Goal: Check status: Check status

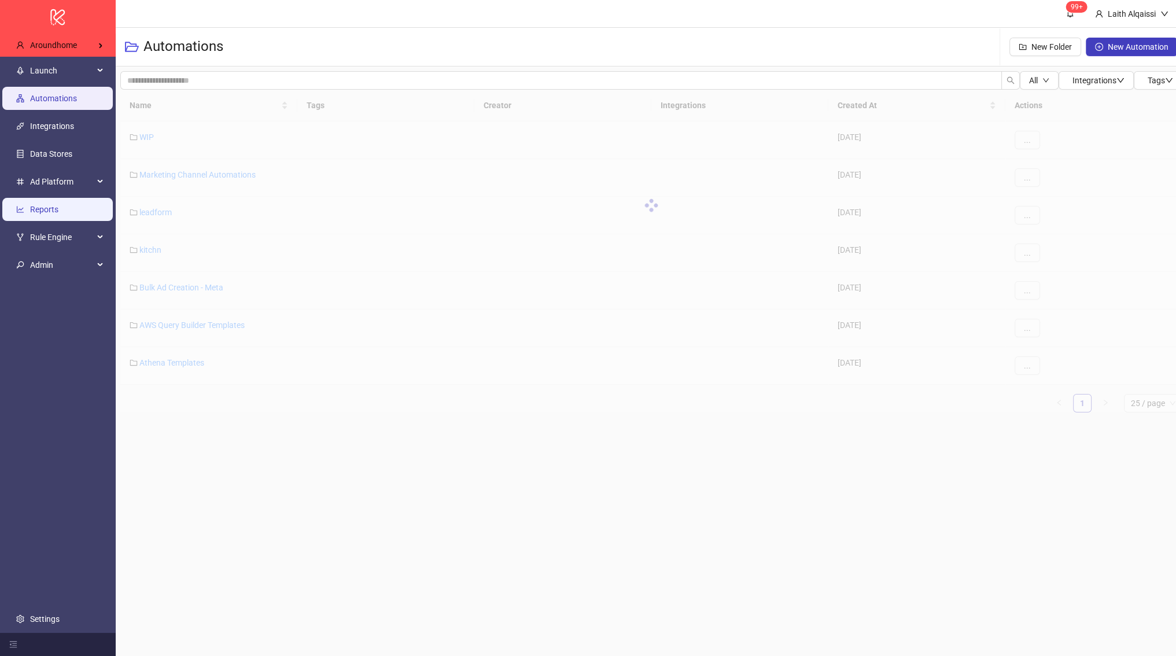
click at [58, 206] on link "Reports" at bounding box center [44, 209] width 28 height 9
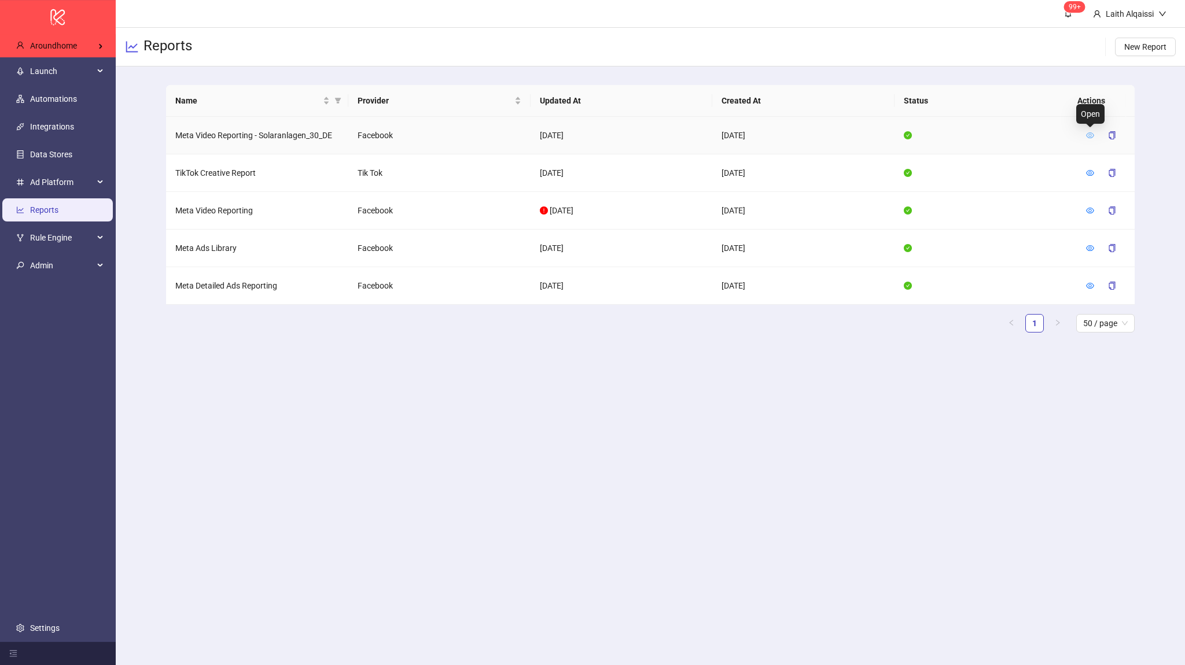
click at [1087, 137] on icon "eye" at bounding box center [1090, 135] width 8 height 8
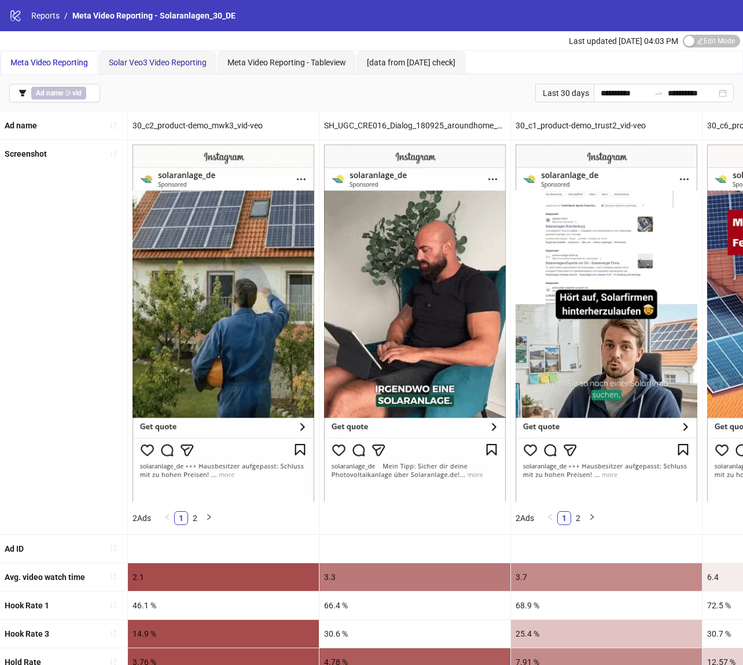
click at [150, 60] on span "Solar Veo3 Video Reporting" at bounding box center [158, 62] width 98 height 9
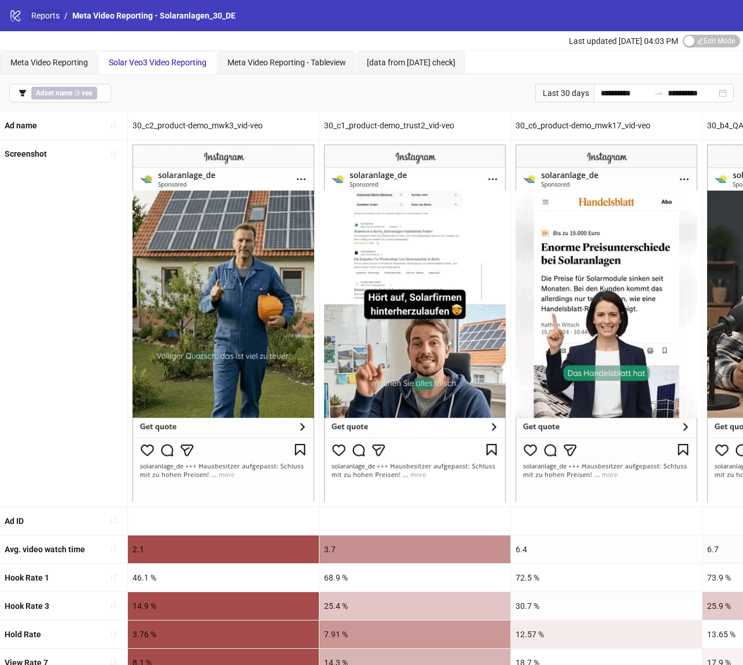
click at [53, 15] on link "Reports" at bounding box center [45, 15] width 33 height 13
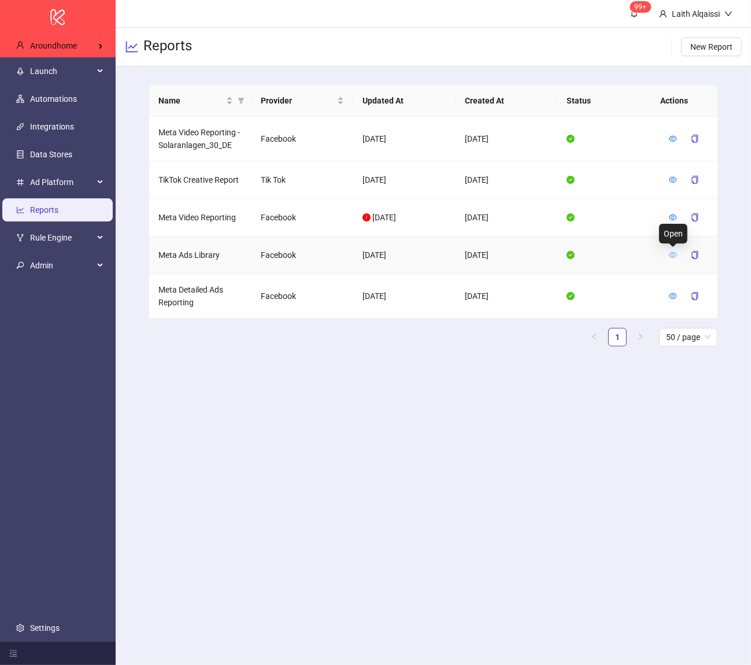
click at [670, 254] on icon "eye" at bounding box center [673, 255] width 8 height 8
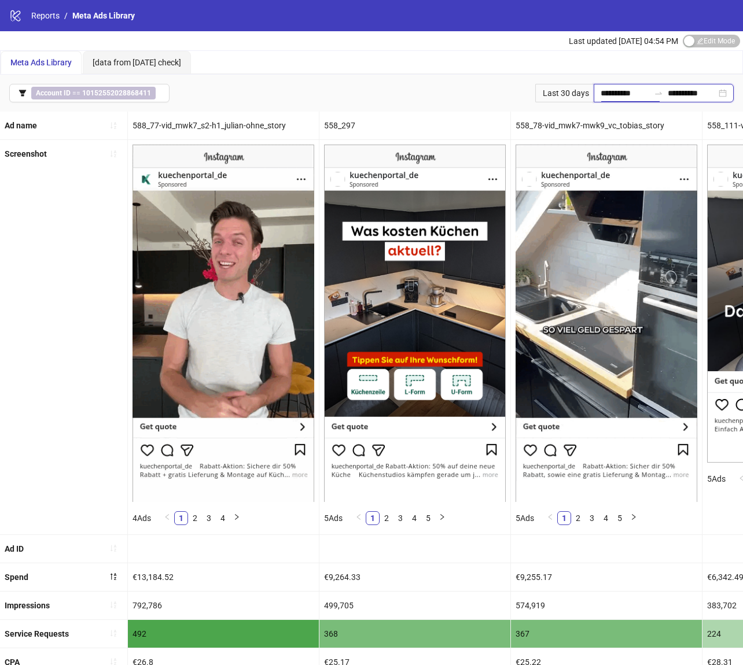
click at [619, 91] on input "**********" at bounding box center [624, 93] width 49 height 13
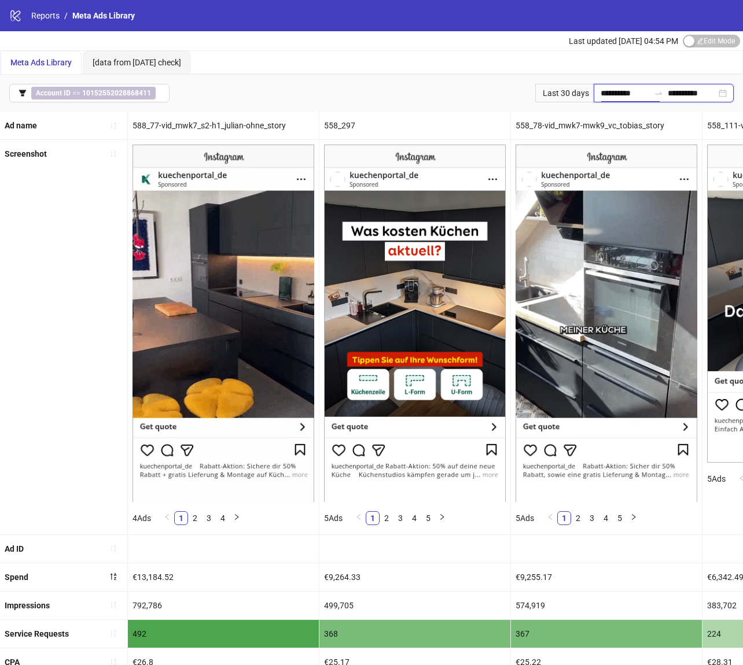
click at [600, 90] on input "**********" at bounding box center [624, 93] width 49 height 13
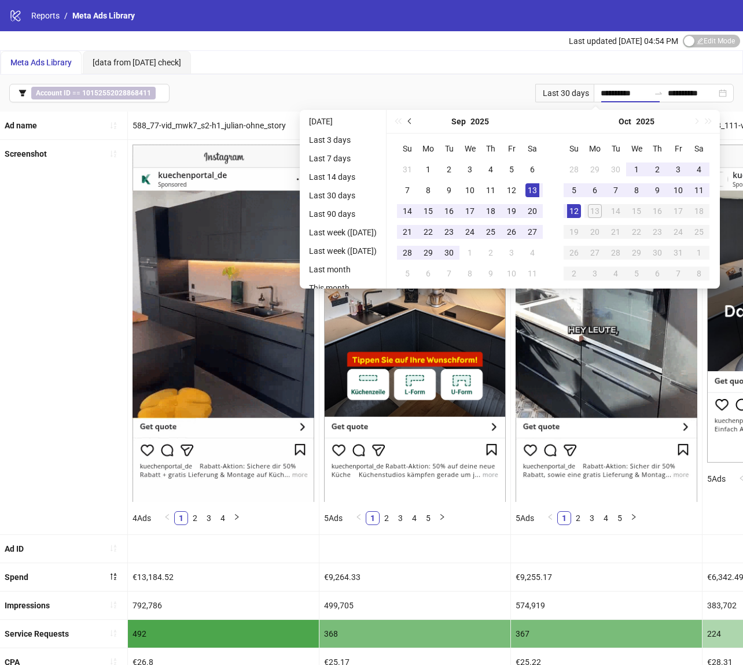
click at [414, 121] on span "Previous month (PageUp)" at bounding box center [411, 122] width 6 height 6
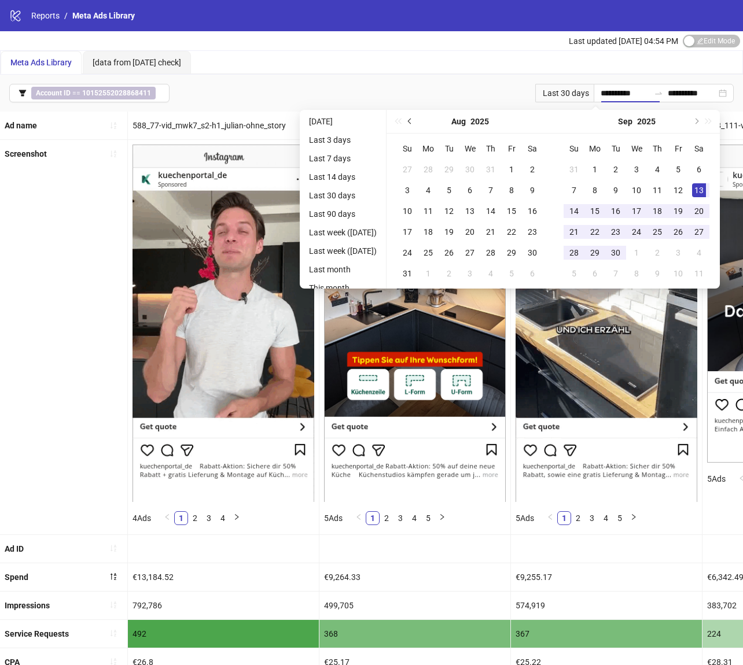
click at [414, 121] on span "Previous month (PageUp)" at bounding box center [411, 122] width 6 height 6
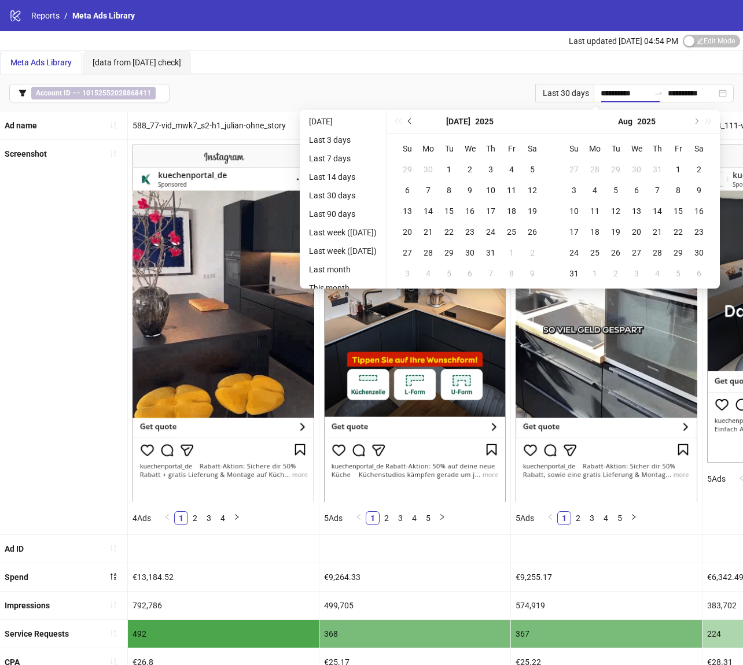
click at [414, 121] on span "Previous month (PageUp)" at bounding box center [411, 122] width 6 height 6
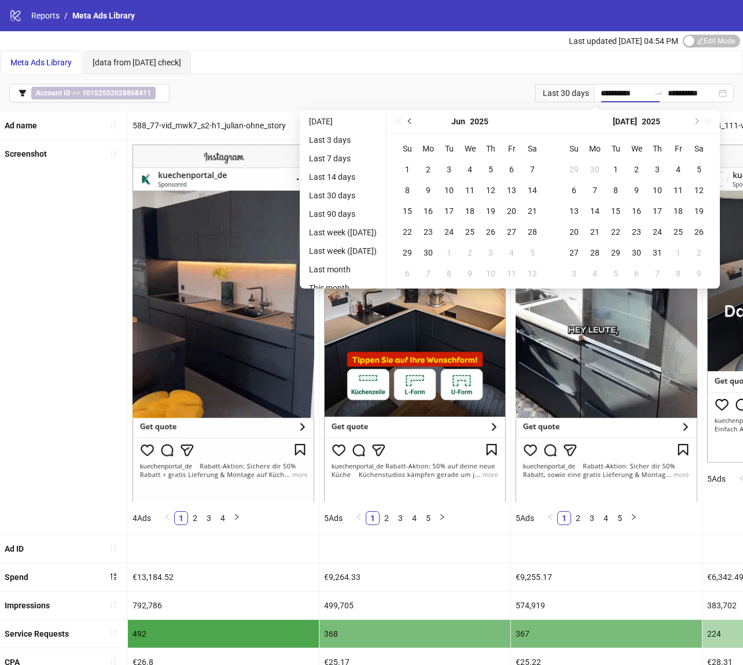
click at [414, 121] on span "Previous month (PageUp)" at bounding box center [411, 122] width 6 height 6
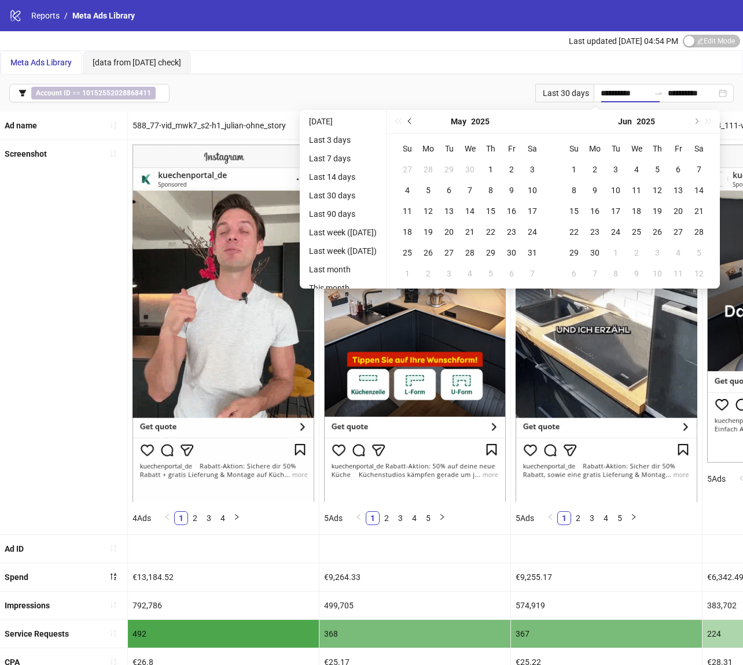
click at [414, 121] on span "Previous month (PageUp)" at bounding box center [411, 122] width 6 height 6
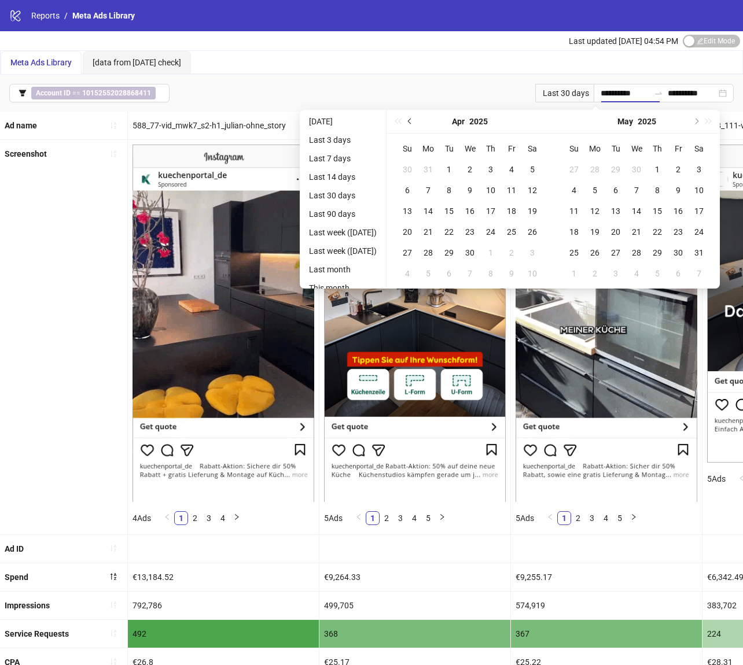
click at [414, 121] on span "Previous month (PageUp)" at bounding box center [411, 122] width 6 height 6
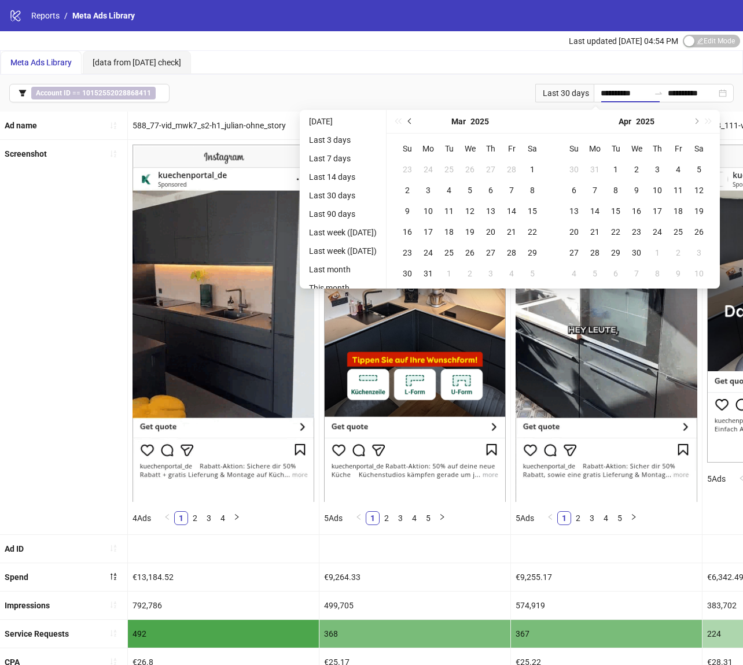
click at [414, 121] on span "Previous month (PageUp)" at bounding box center [411, 122] width 6 height 6
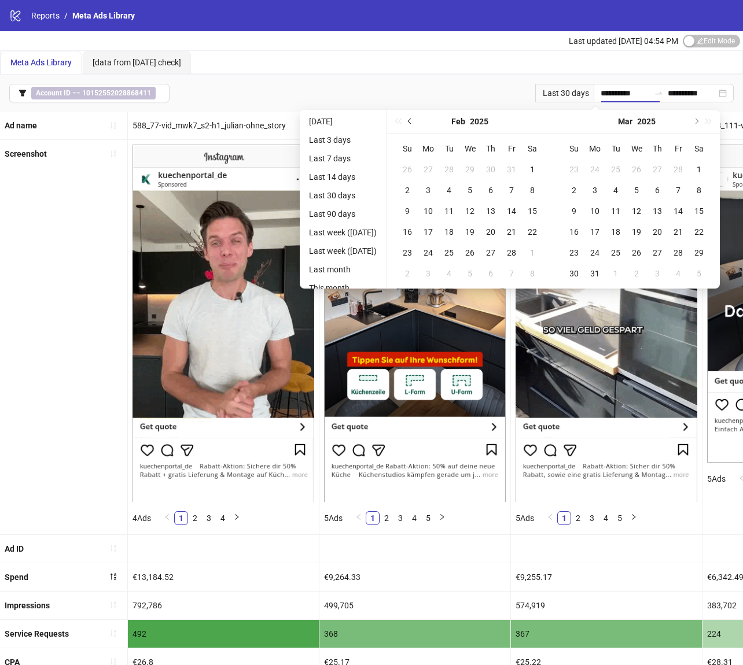
click at [414, 121] on span "Previous month (PageUp)" at bounding box center [411, 122] width 6 height 6
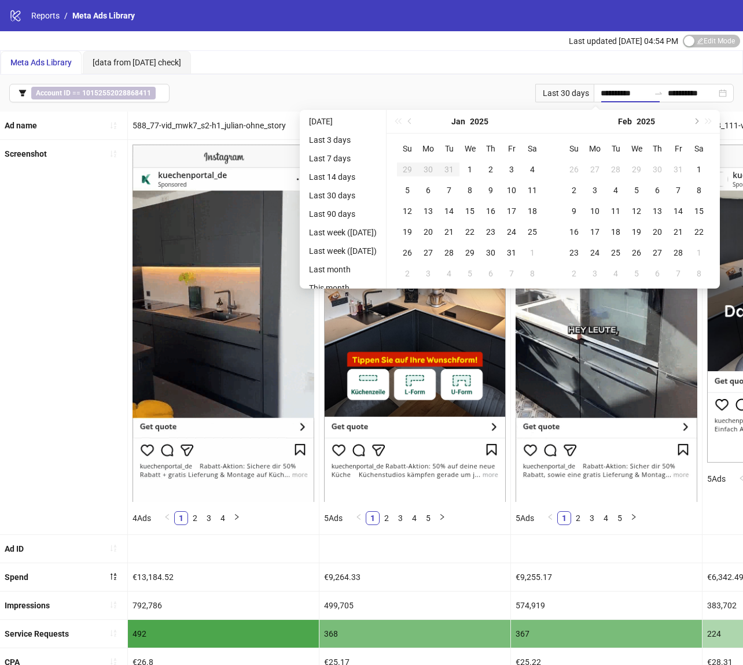
click at [423, 121] on div "Jan 2025" at bounding box center [469, 122] width 167 height 24
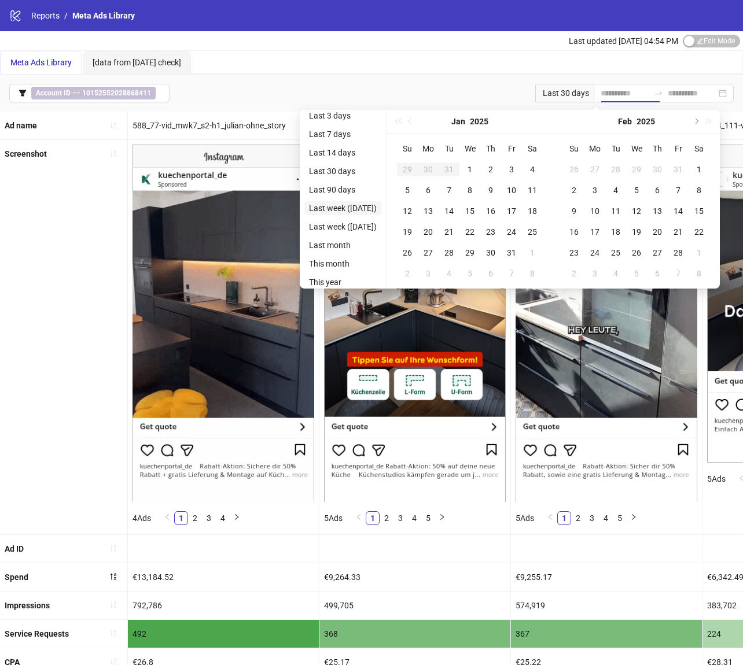
scroll to position [30, 0]
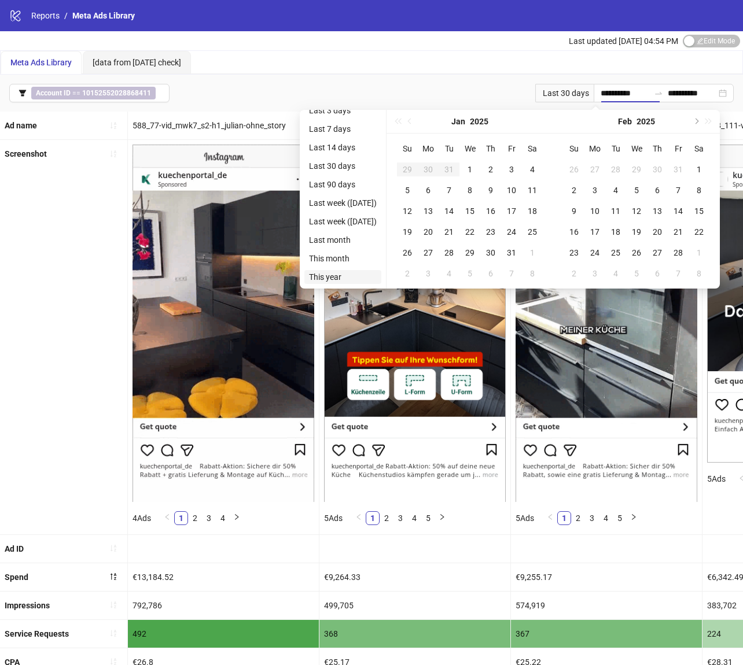
type input "**********"
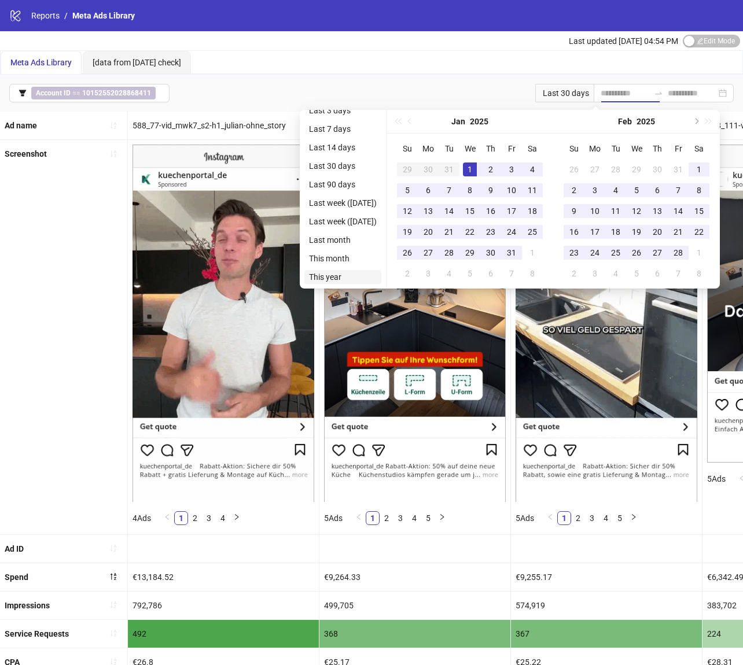
click at [377, 277] on li "This year" at bounding box center [342, 277] width 77 height 14
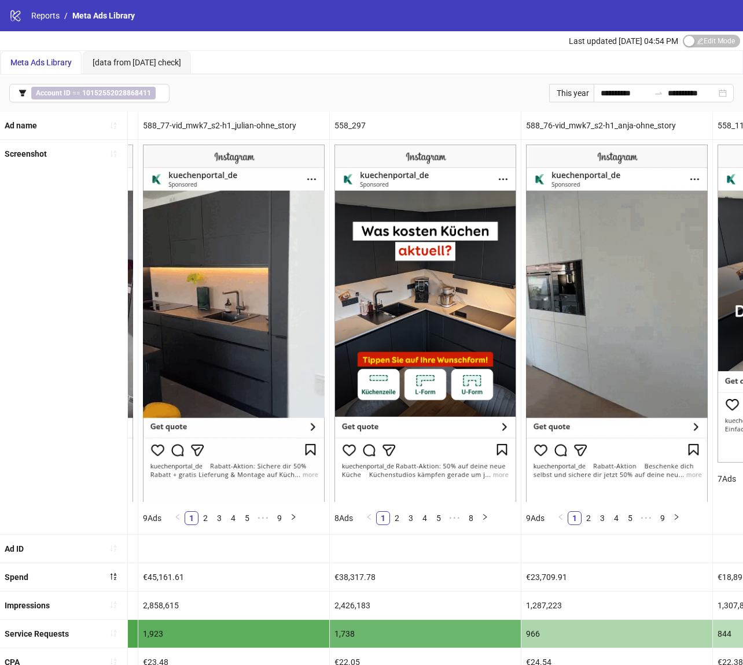
scroll to position [0, 0]
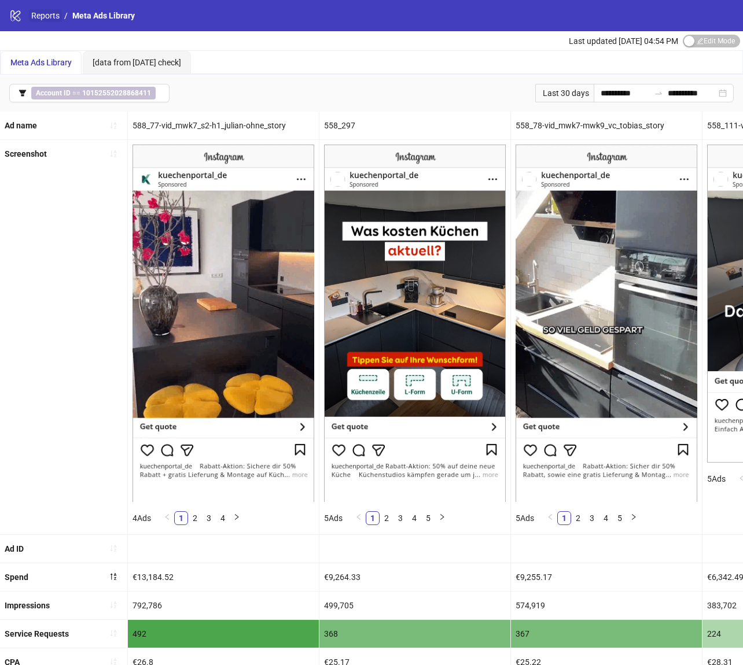
click at [40, 17] on link "Reports" at bounding box center [45, 15] width 33 height 13
